Goal: Transaction & Acquisition: Subscribe to service/newsletter

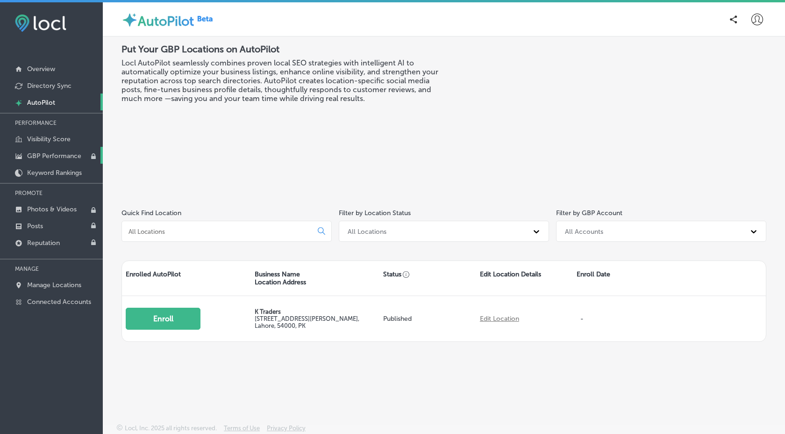
click at [77, 158] on p "GBP Performance" at bounding box center [54, 156] width 54 height 8
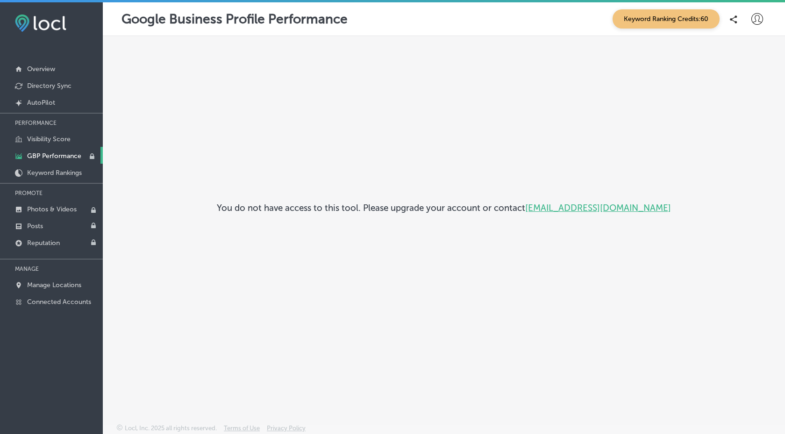
click at [761, 18] on icon at bounding box center [758, 19] width 12 height 12
click at [741, 103] on p "Log Out" at bounding box center [737, 100] width 28 height 11
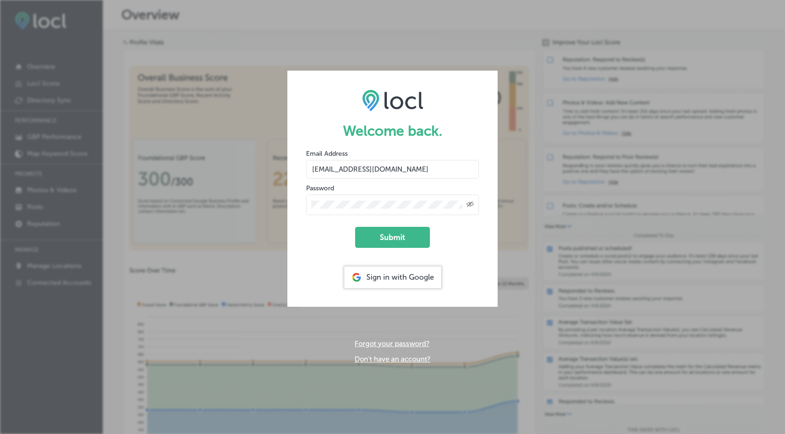
click at [351, 168] on input "nimra+test1@esketchers.com" at bounding box center [392, 169] width 173 height 19
type input "nimra+test2@esketchers.com"
click at [406, 238] on button "Submit" at bounding box center [392, 237] width 75 height 21
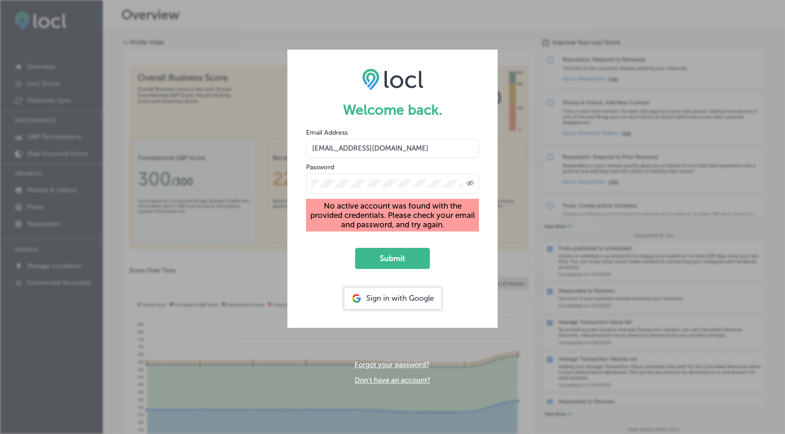
click at [404, 378] on link "Don't have an account?" at bounding box center [393, 380] width 76 height 8
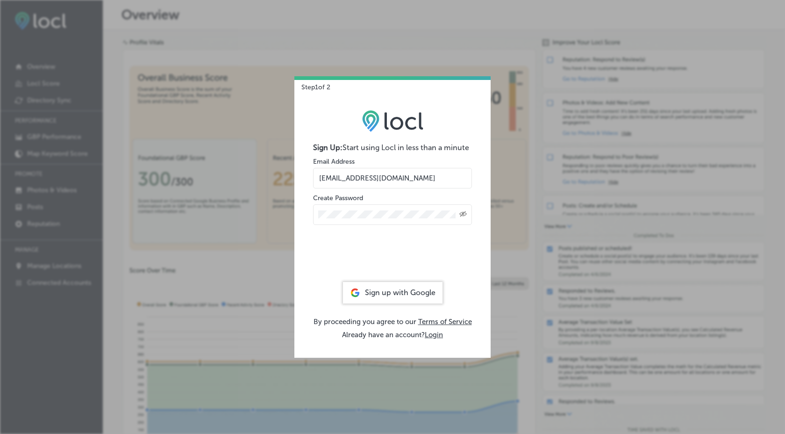
click at [356, 175] on input "nimra+test1@esketchers.com" at bounding box center [392, 178] width 159 height 21
type input "nimra+test2@esketchers.com"
click at [466, 214] on icon "Created with Sketch." at bounding box center [463, 214] width 7 height 6
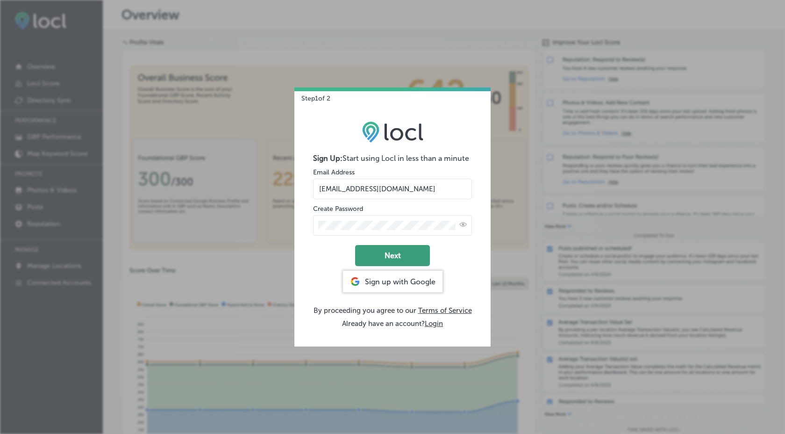
click at [397, 259] on button "Next" at bounding box center [392, 255] width 75 height 21
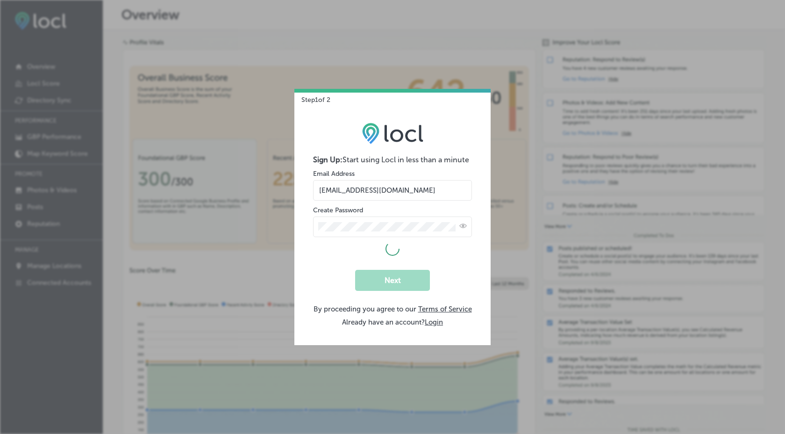
select select "US"
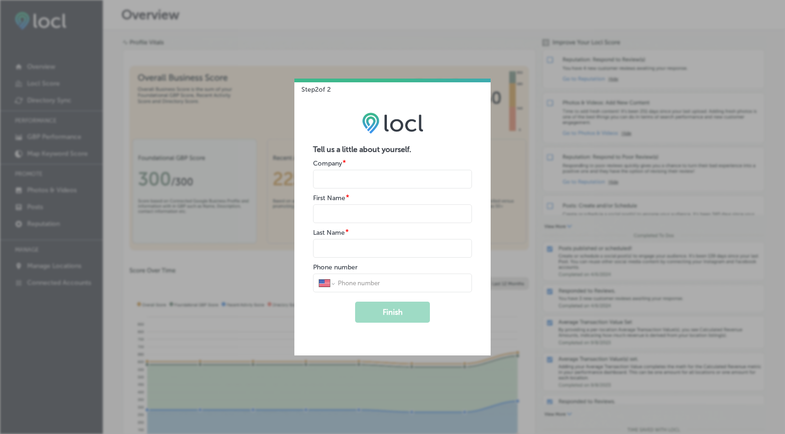
click at [359, 177] on input "name" at bounding box center [392, 179] width 159 height 19
type input "Esk"
click at [368, 216] on input "name" at bounding box center [392, 213] width 159 height 19
type input "Nimra"
type input "Yaseen"
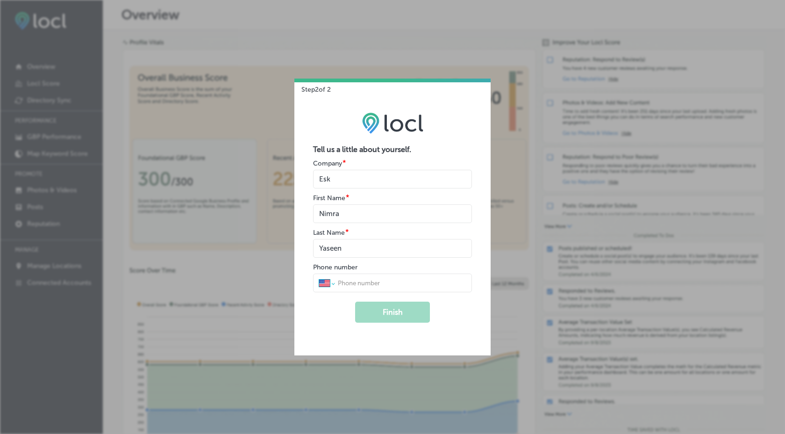
select select "PK"
type input "0331 7479601"
click at [404, 310] on button "Finish" at bounding box center [392, 312] width 75 height 21
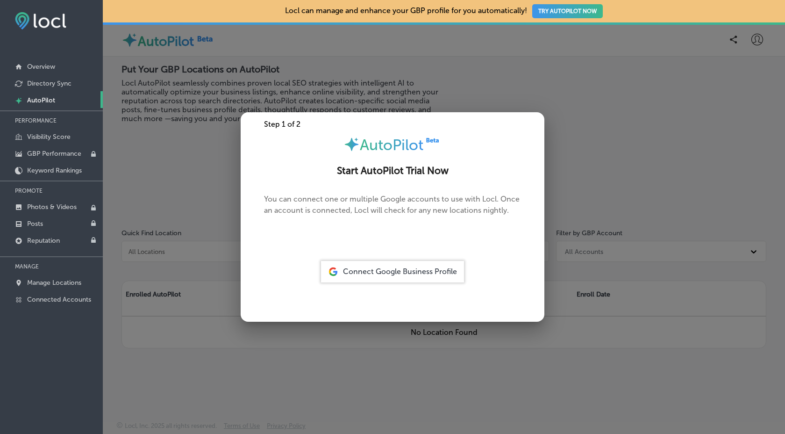
click at [441, 266] on div "Connect Google Business Profile" at bounding box center [392, 272] width 143 height 22
click at [384, 275] on span "Connect Google Business Profile" at bounding box center [400, 271] width 114 height 9
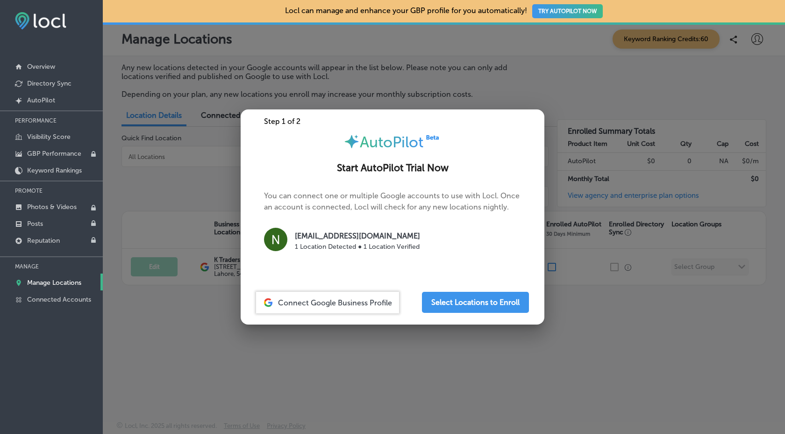
click at [364, 245] on p "1 Location Detected ● 1 Location Verified" at bounding box center [357, 247] width 125 height 10
click at [387, 245] on p "1 Location Detected ● 1 Location Verified" at bounding box center [357, 247] width 125 height 10
click at [465, 302] on button "Select Locations to Enroll" at bounding box center [475, 302] width 107 height 21
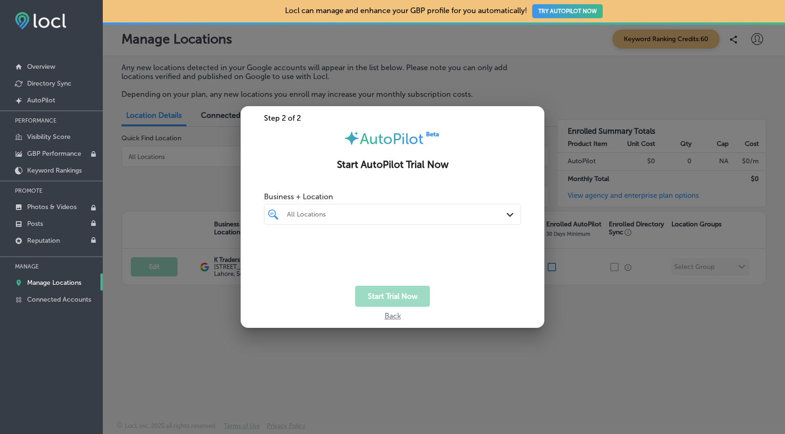
click at [345, 221] on div "All Locations" at bounding box center [392, 214] width 221 height 14
click at [284, 246] on div "K Traders [STREET_ADDRESS][PERSON_NAME][PERSON_NAME]" at bounding box center [395, 251] width 254 height 17
click at [396, 270] on div at bounding box center [395, 271] width 262 height 15
click at [367, 258] on div "K Traders [STREET_ADDRESS][PERSON_NAME][PERSON_NAME]" at bounding box center [395, 251] width 262 height 21
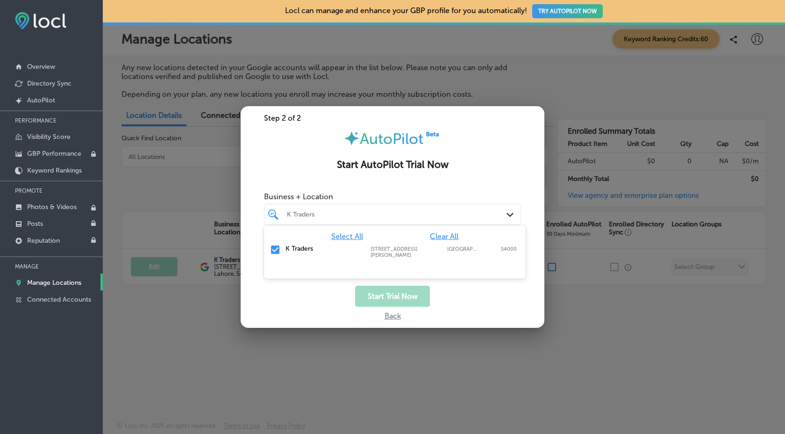
click at [367, 258] on div "K Traders [STREET_ADDRESS][PERSON_NAME][PERSON_NAME]" at bounding box center [395, 251] width 262 height 21
click at [393, 315] on div "Back" at bounding box center [393, 314] width 304 height 14
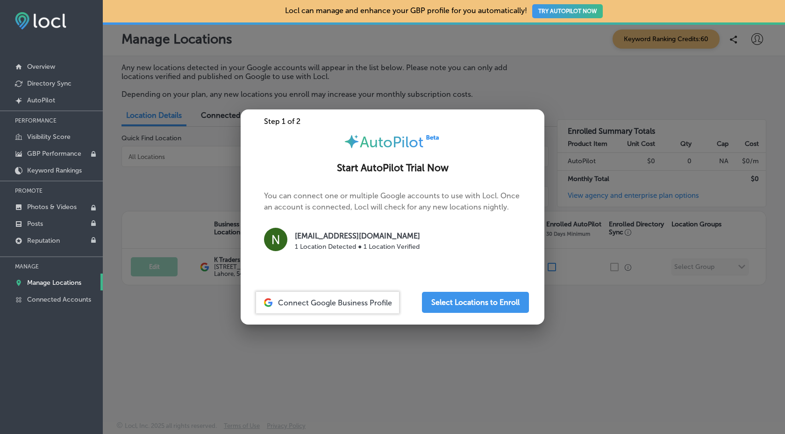
click at [455, 327] on div at bounding box center [392, 217] width 785 height 434
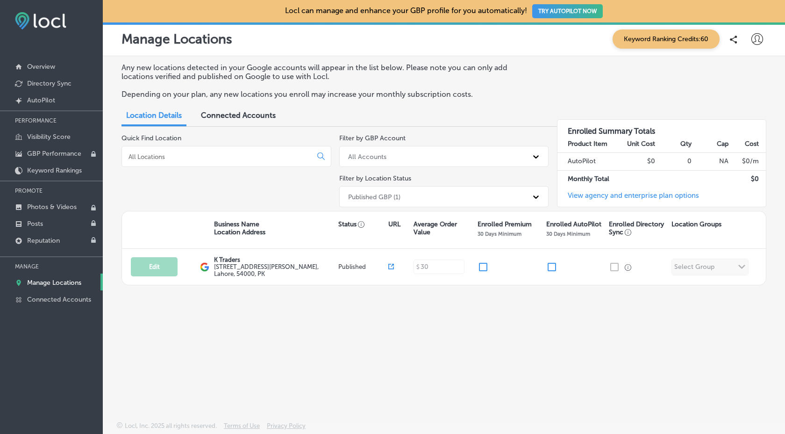
click at [560, 13] on button "TRY AUTOPILOT NOW" at bounding box center [567, 11] width 71 height 14
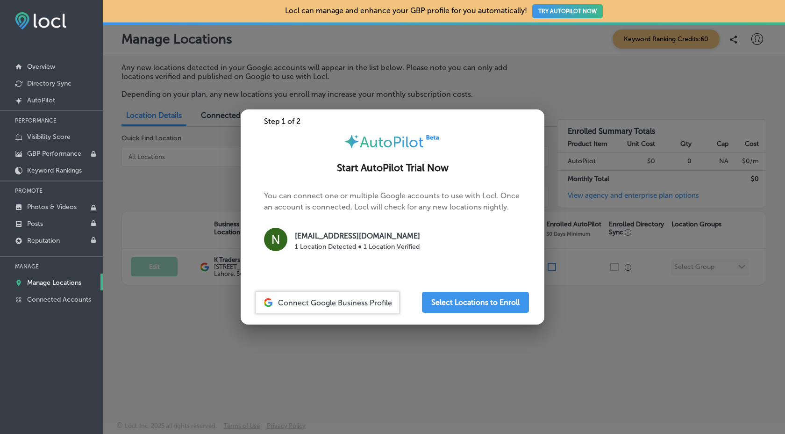
click at [369, 248] on p "1 Location Detected ● 1 Location Verified" at bounding box center [357, 247] width 125 height 10
click at [301, 237] on p "[EMAIL_ADDRESS][DOMAIN_NAME]" at bounding box center [357, 235] width 125 height 11
click at [273, 240] on img at bounding box center [275, 239] width 23 height 23
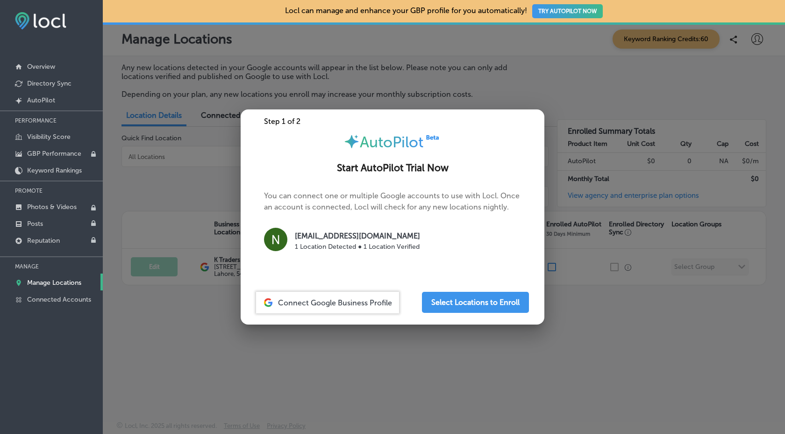
click at [364, 240] on p "[EMAIL_ADDRESS][DOMAIN_NAME]" at bounding box center [357, 235] width 125 height 11
click at [467, 304] on button "Select Locations to Enroll" at bounding box center [475, 302] width 107 height 21
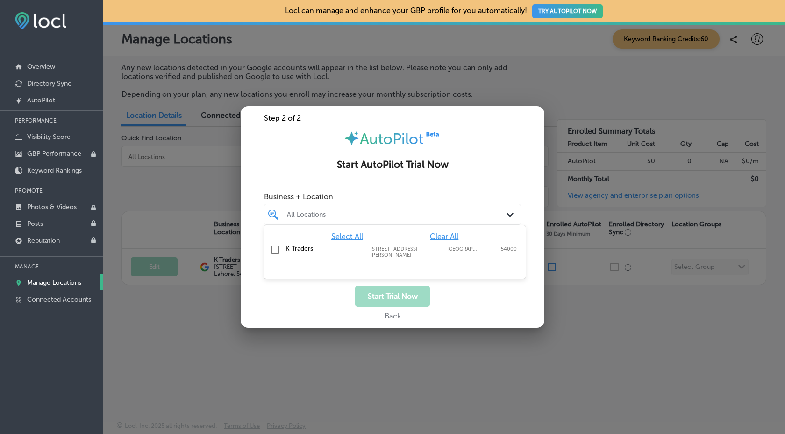
click at [408, 210] on div at bounding box center [382, 214] width 192 height 13
click at [279, 246] on input "checkbox" at bounding box center [275, 249] width 11 height 11
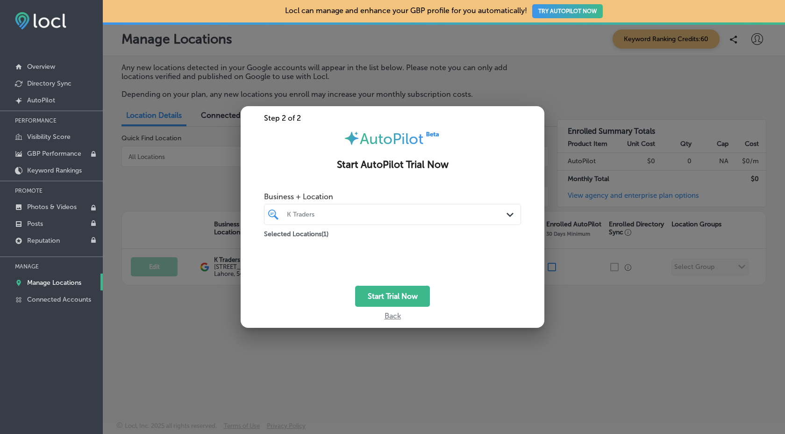
click at [511, 214] on icon "Path Created with Sketch." at bounding box center [510, 215] width 7 height 4
click at [424, 244] on div "K Traders [STREET_ADDRESS][PERSON_NAME][PERSON_NAME]" at bounding box center [395, 251] width 254 height 17
click at [289, 251] on label "K Traders" at bounding box center [324, 249] width 76 height 8
click at [340, 235] on span "Select All" at bounding box center [347, 236] width 32 height 9
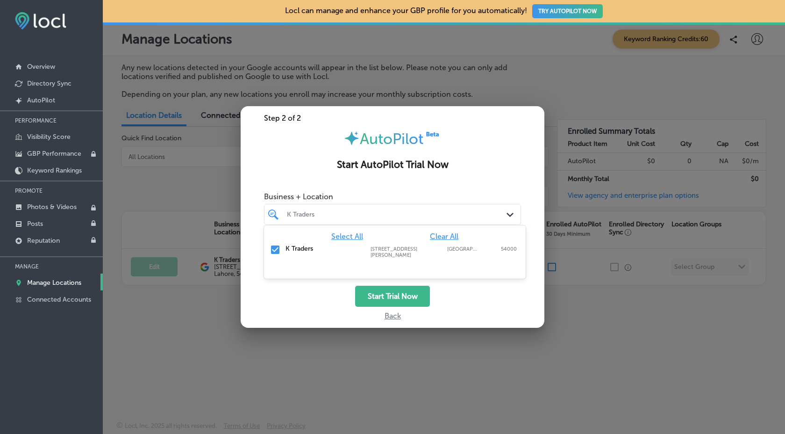
click at [340, 235] on span "Select All" at bounding box center [347, 236] width 32 height 9
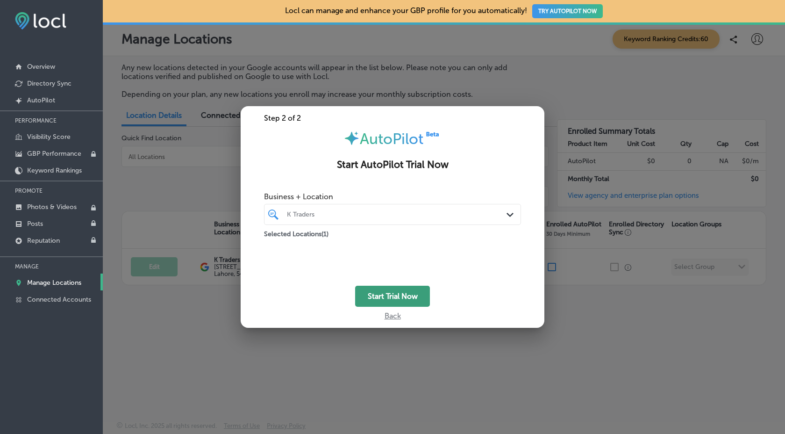
click at [396, 298] on button "Start Trial Now" at bounding box center [392, 296] width 75 height 21
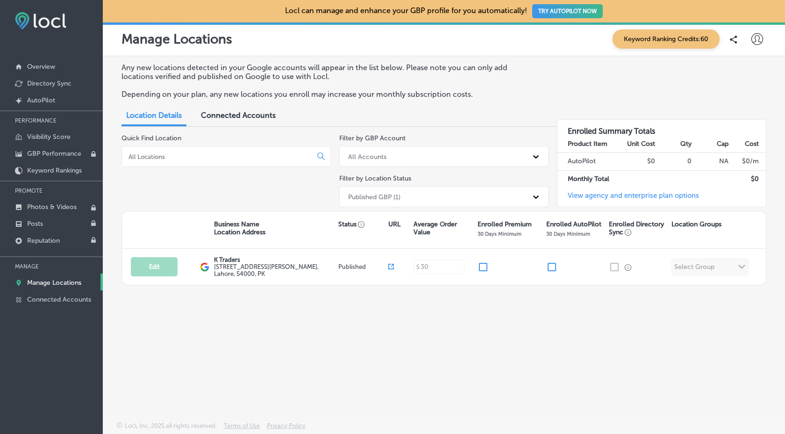
click at [553, 15] on button "TRY AUTOPILOT NOW" at bounding box center [567, 11] width 71 height 14
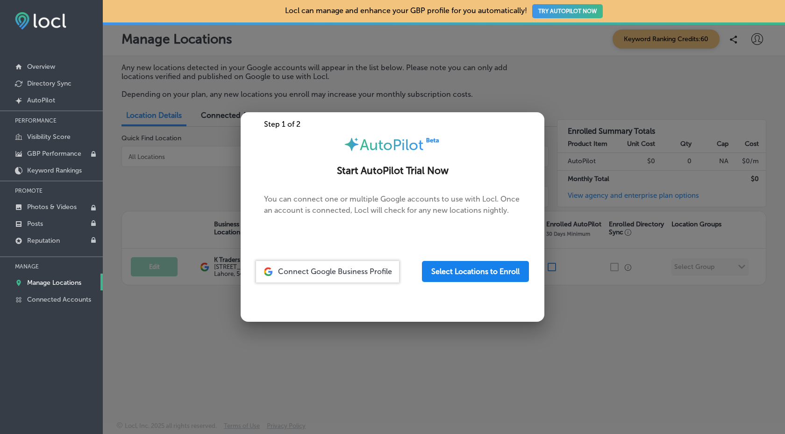
click at [463, 273] on button "Select Locations to Enroll" at bounding box center [475, 271] width 107 height 21
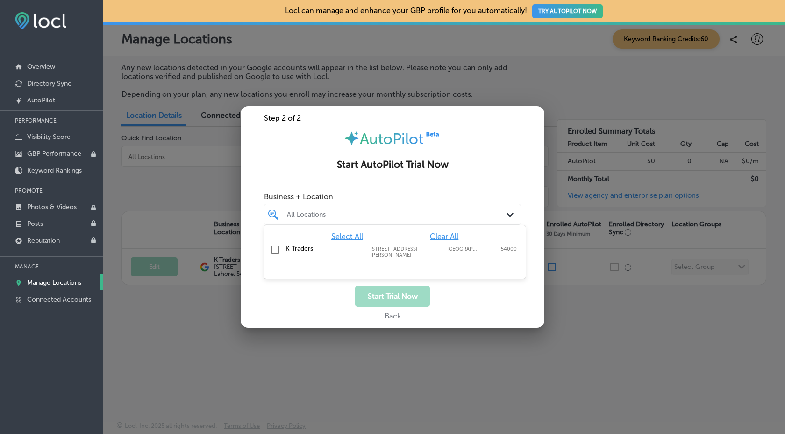
click at [384, 220] on div at bounding box center [382, 214] width 192 height 13
click at [298, 247] on label "K Traders" at bounding box center [324, 249] width 76 height 8
click at [299, 248] on label "K Traders" at bounding box center [324, 249] width 76 height 8
click at [508, 215] on icon "Path Created with Sketch." at bounding box center [510, 215] width 7 height 4
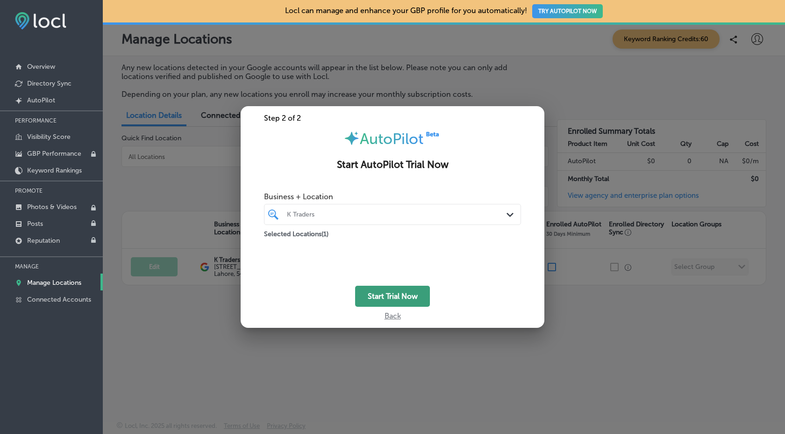
click at [397, 297] on button "Start Trial Now" at bounding box center [392, 296] width 75 height 21
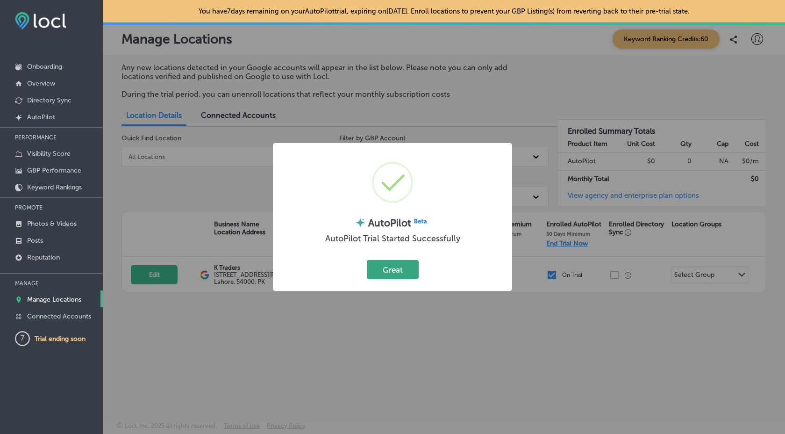
click at [404, 277] on button "Great" at bounding box center [393, 269] width 52 height 19
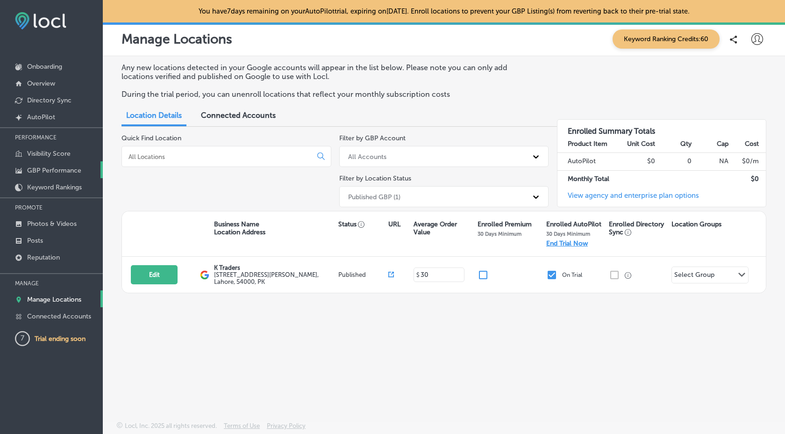
click at [58, 162] on link "GBP Performance" at bounding box center [51, 169] width 103 height 17
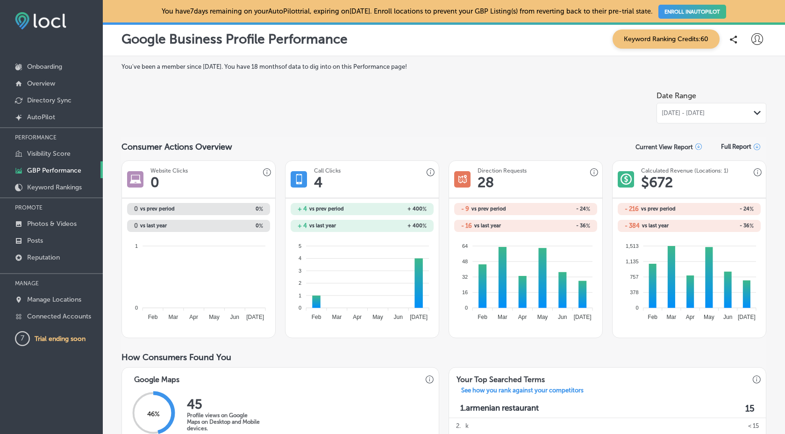
click at [192, 68] on label "You've been a member since August, 2025 . You have 18 months of data to dig int…" at bounding box center [444, 66] width 645 height 7
click at [543, 118] on div at bounding box center [512, 104] width 290 height 37
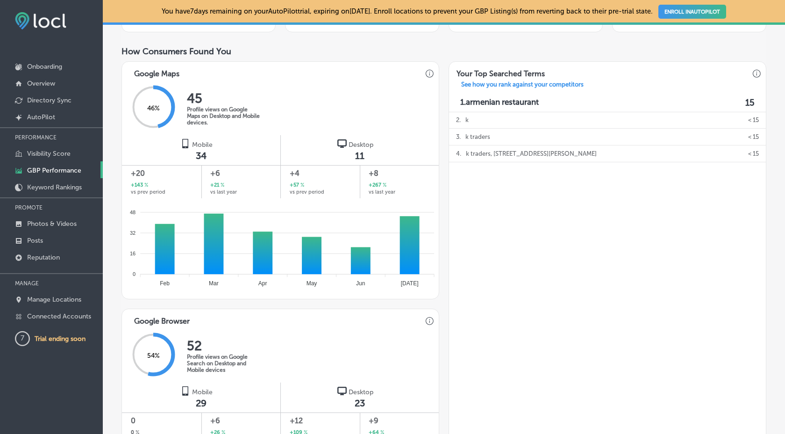
scroll to position [304, 0]
